Goal: Information Seeking & Learning: Learn about a topic

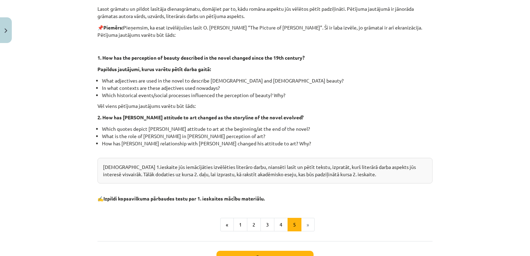
scroll to position [174, 0]
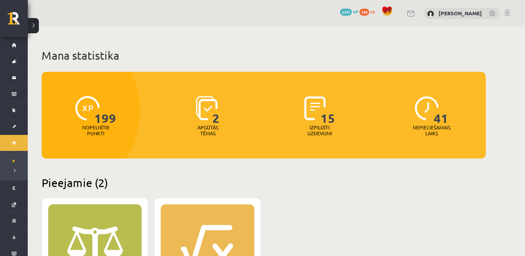
scroll to position [347, 0]
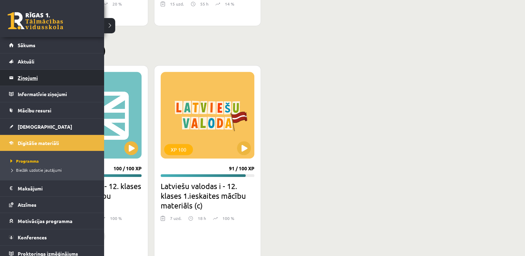
click at [35, 77] on legend "Ziņojumi 0" at bounding box center [57, 78] width 78 height 16
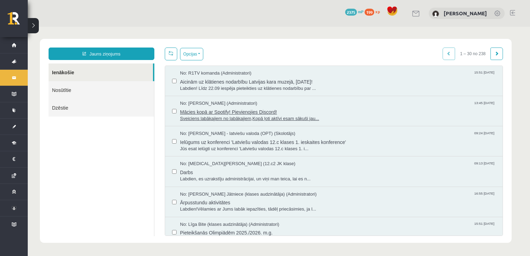
click at [249, 114] on span "Mācies kopā ar Spotify! Pievienojies Discord!" at bounding box center [338, 111] width 316 height 9
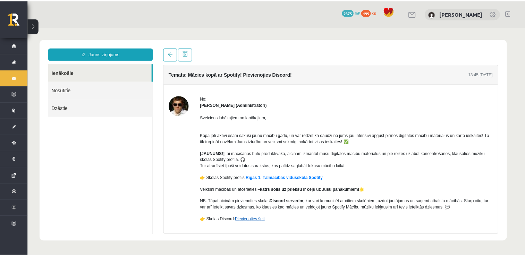
scroll to position [29, 0]
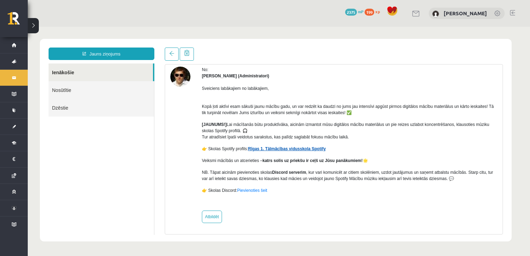
click at [272, 149] on link "Rīgas 1. Tālmācības vidusskola Spotify" at bounding box center [287, 148] width 78 height 5
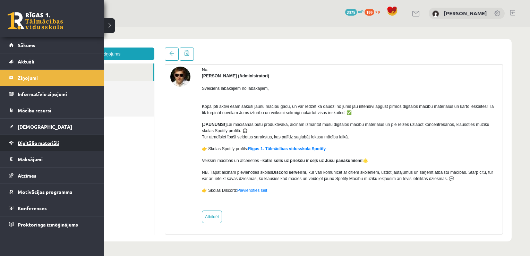
click at [34, 143] on span "Digitālie materiāli" at bounding box center [38, 143] width 41 height 6
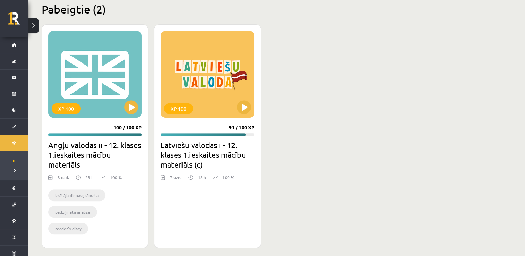
scroll to position [393, 0]
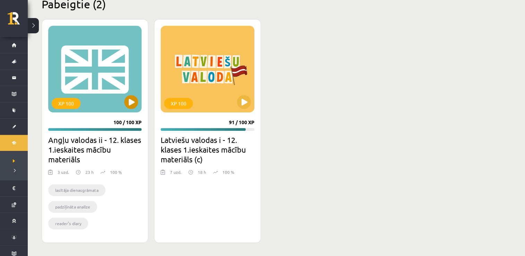
click at [116, 99] on div "XP 100" at bounding box center [94, 69] width 93 height 87
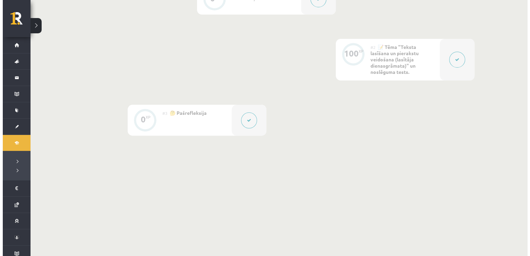
scroll to position [212, 0]
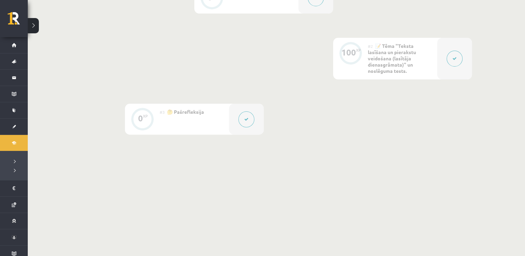
click at [460, 62] on button at bounding box center [455, 59] width 16 height 16
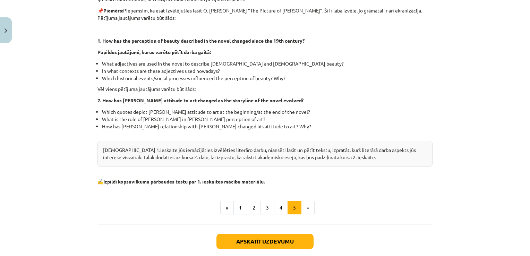
scroll to position [139, 0]
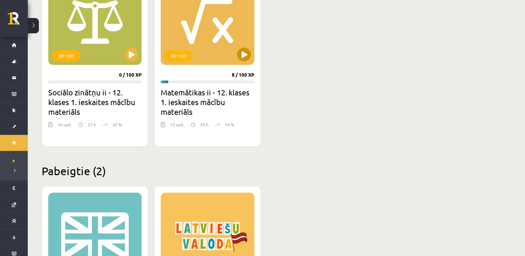
scroll to position [185, 0]
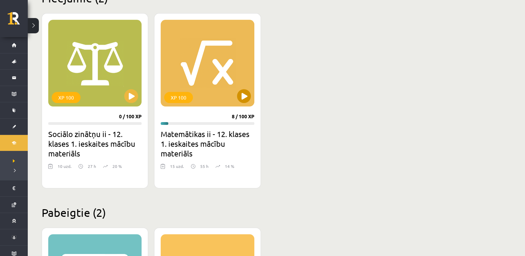
click at [197, 74] on div "XP 100" at bounding box center [207, 63] width 93 height 87
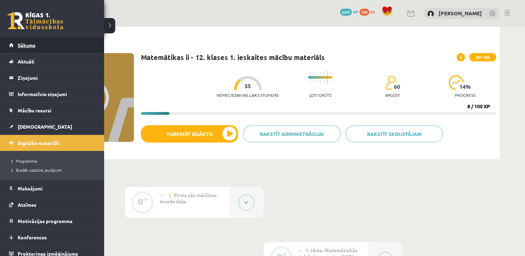
click at [20, 47] on span "Sākums" at bounding box center [27, 45] width 18 height 6
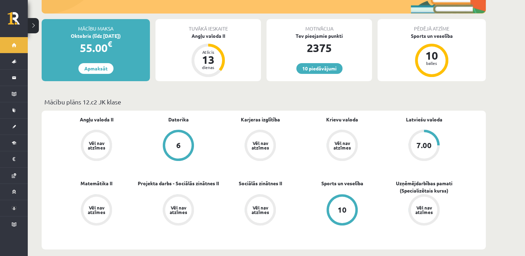
scroll to position [174, 0]
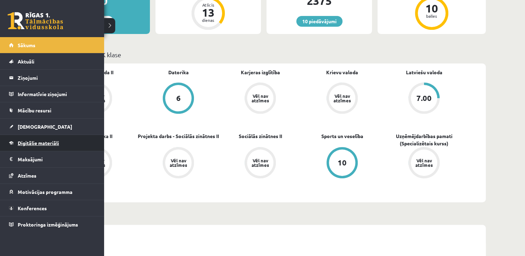
click at [40, 140] on span "Digitālie materiāli" at bounding box center [38, 143] width 41 height 6
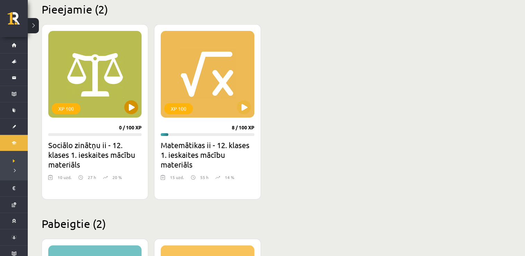
click at [110, 97] on div "XP 100" at bounding box center [94, 74] width 93 height 87
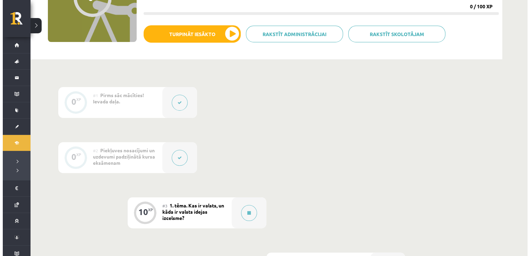
scroll to position [104, 0]
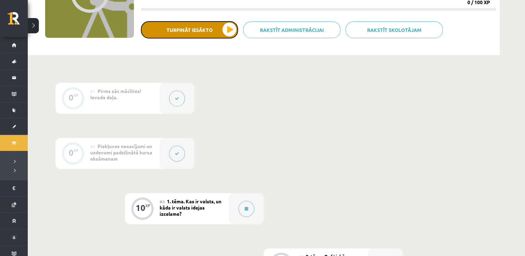
click at [230, 27] on button "Turpināt iesākto" at bounding box center [189, 29] width 97 height 17
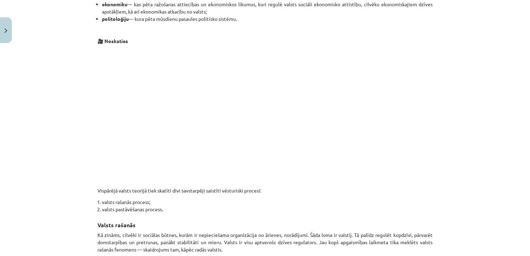
scroll to position [316, 0]
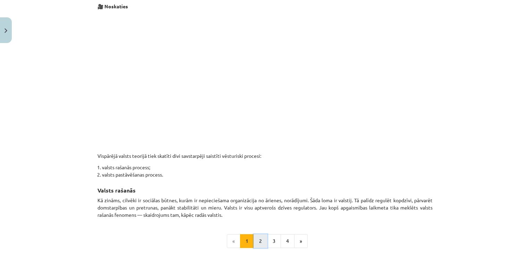
click at [261, 244] on button "2" at bounding box center [261, 241] width 14 height 14
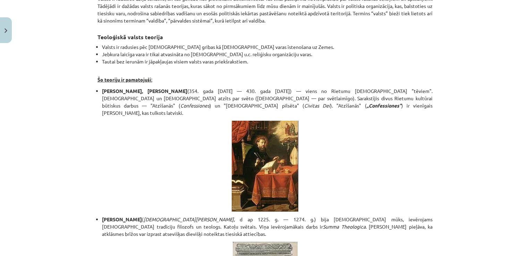
scroll to position [124, 0]
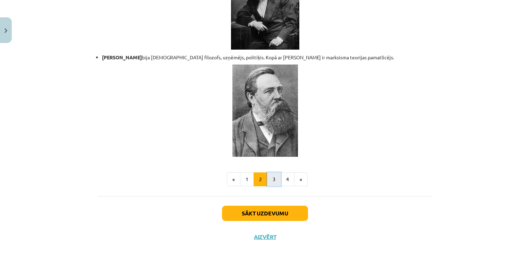
click at [272, 173] on button "3" at bounding box center [274, 180] width 14 height 14
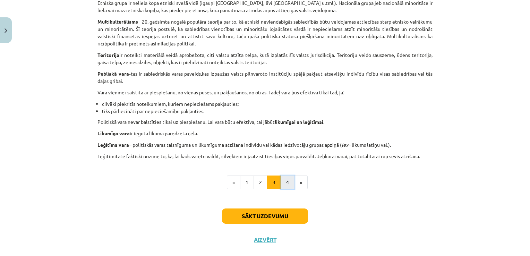
click at [285, 186] on button "4" at bounding box center [288, 183] width 14 height 14
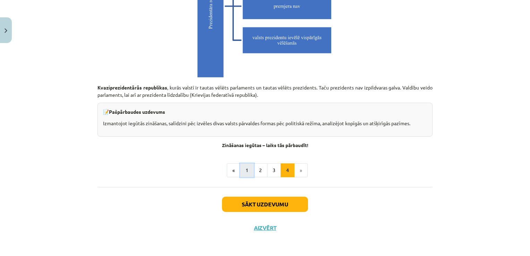
click at [247, 173] on button "1" at bounding box center [247, 170] width 14 height 14
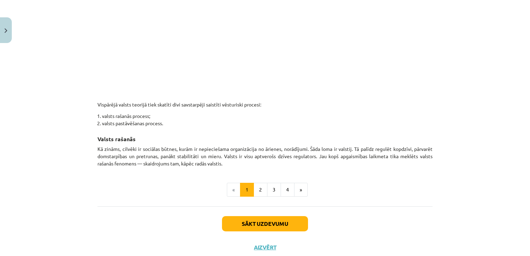
scroll to position [352, 0]
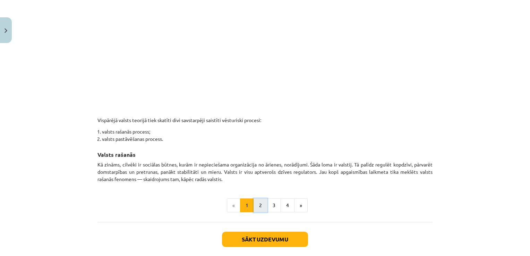
click at [261, 202] on button "2" at bounding box center [261, 206] width 14 height 14
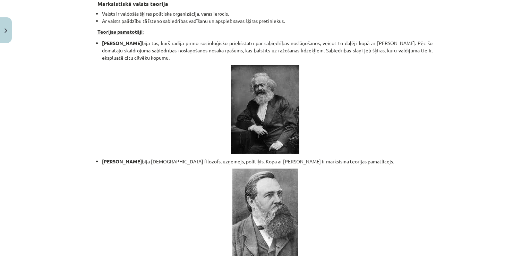
scroll to position [1496, 0]
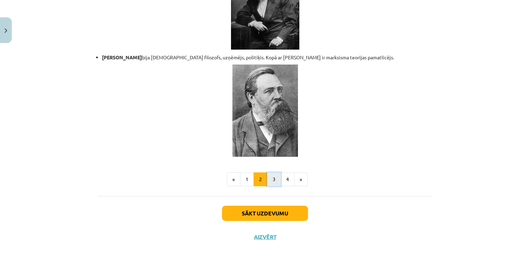
click at [269, 173] on button "3" at bounding box center [274, 180] width 14 height 14
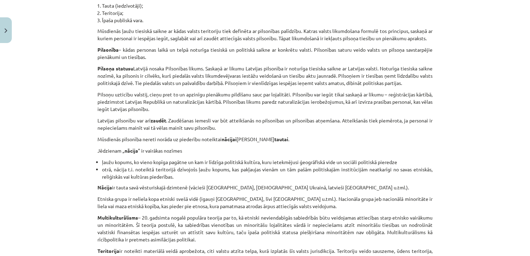
scroll to position [240, 0]
